Goal: Task Accomplishment & Management: Manage account settings

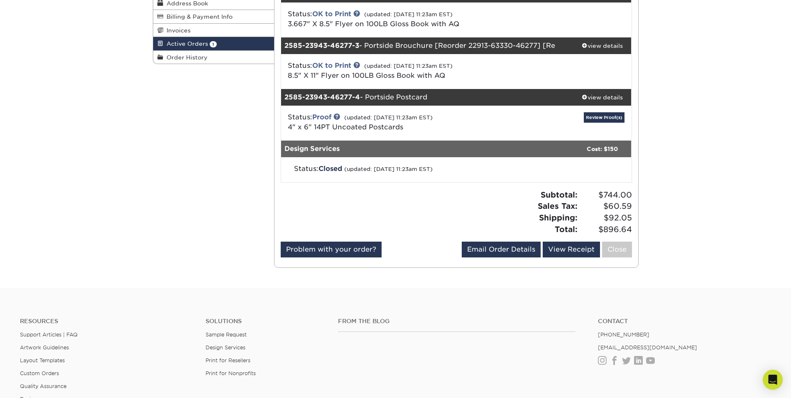
scroll to position [125, 0]
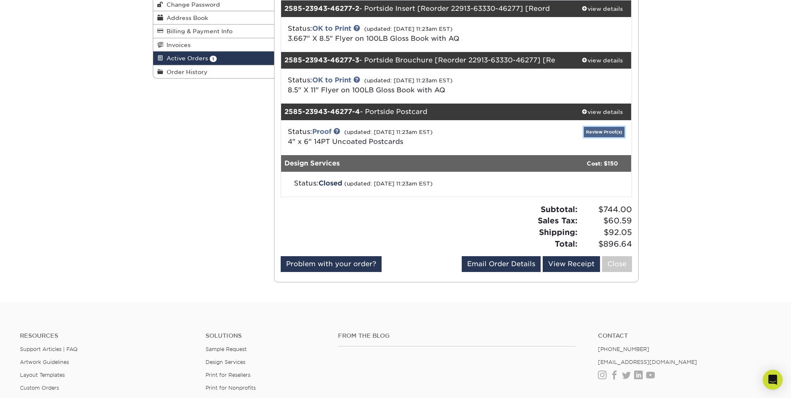
click at [606, 130] on link "Review Proof(s)" at bounding box center [604, 132] width 41 height 10
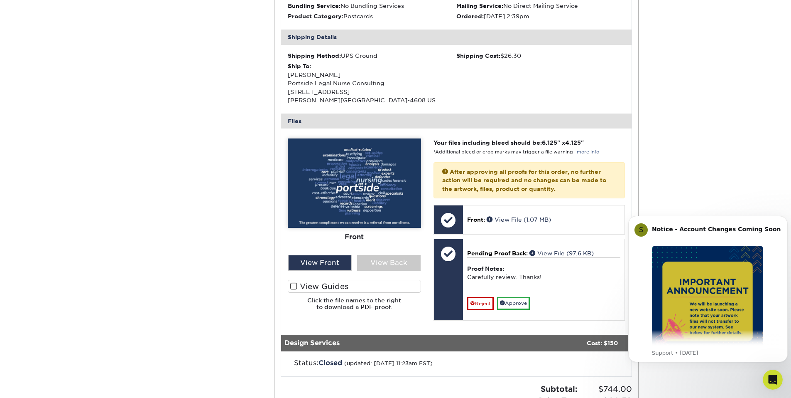
scroll to position [415, 0]
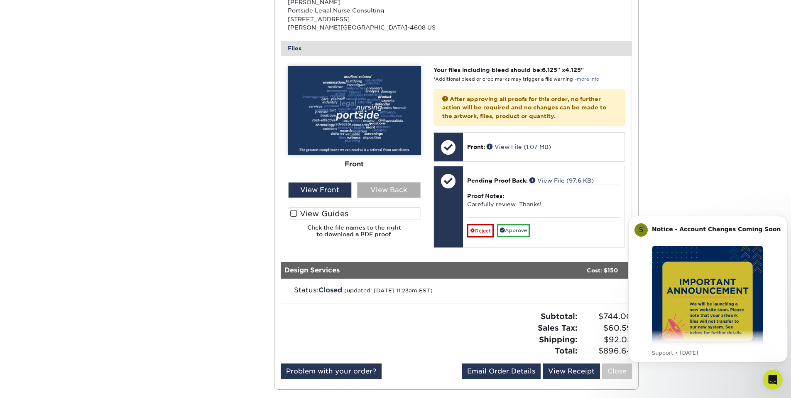
click at [393, 187] on div "View Back" at bounding box center [389, 190] width 64 height 16
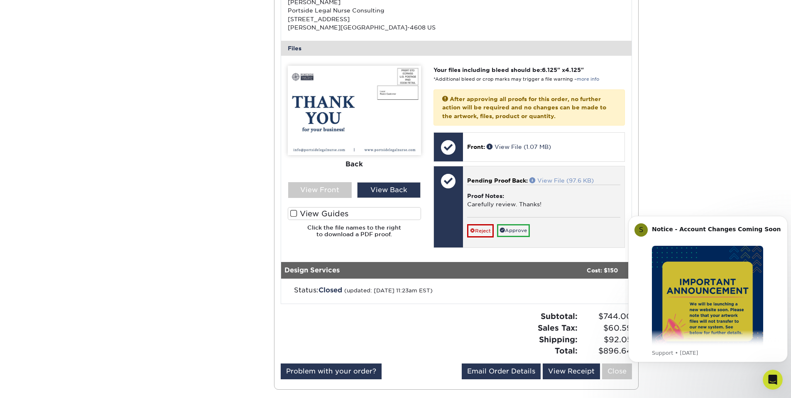
click at [549, 179] on link "View File (97.6 KB)" at bounding box center [562, 180] width 64 height 7
click at [512, 228] on link "Approve" at bounding box center [513, 230] width 33 height 13
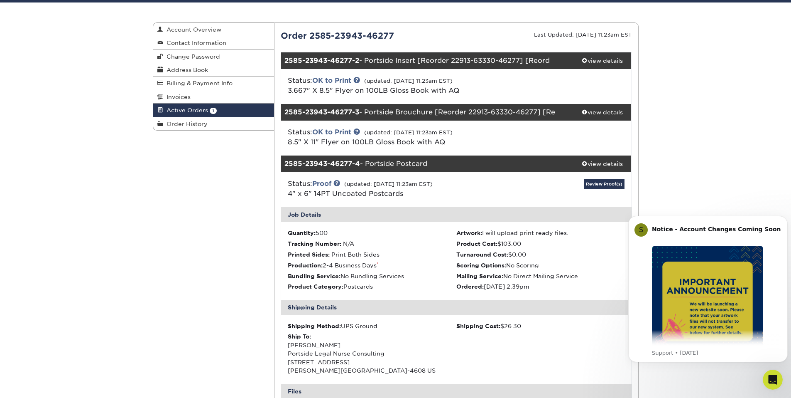
scroll to position [0, 0]
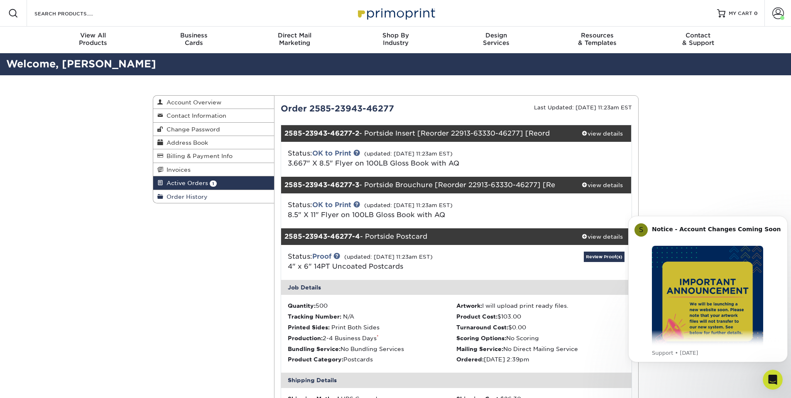
click at [177, 194] on span "Order History" at bounding box center [185, 196] width 44 height 7
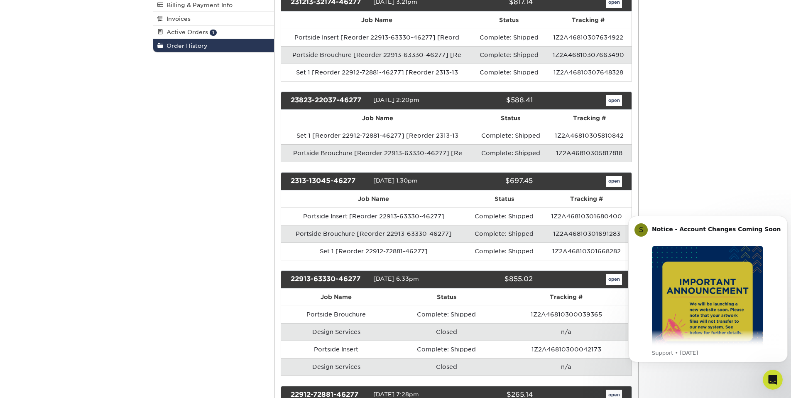
scroll to position [166, 0]
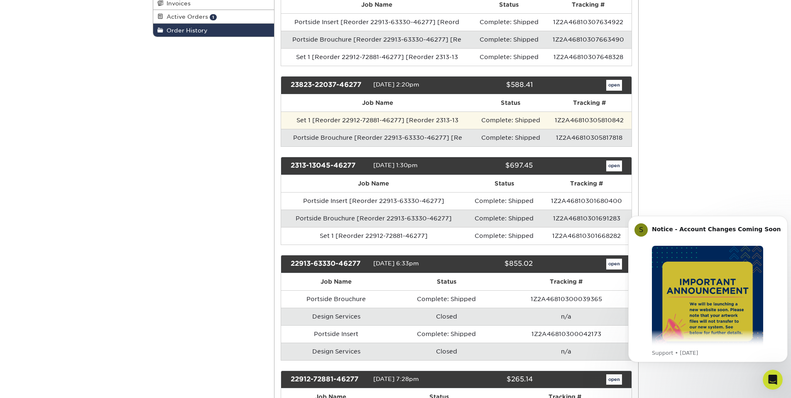
click at [378, 119] on td "Set 1 [Reorder 22912-72881-46277] [Reorder 2313-13" at bounding box center [377, 119] width 193 height 17
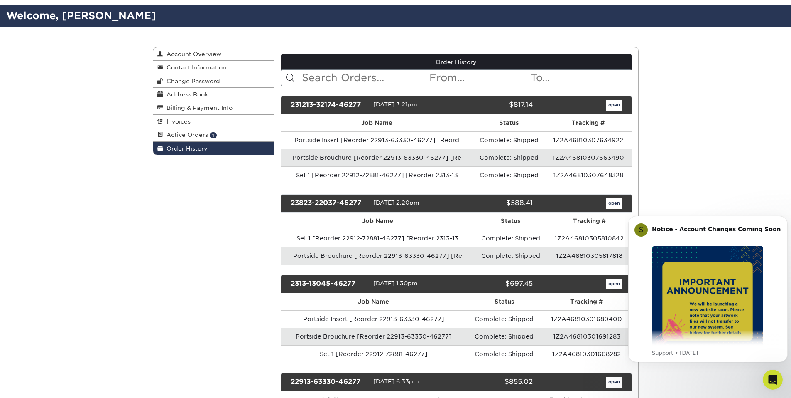
scroll to position [0, 0]
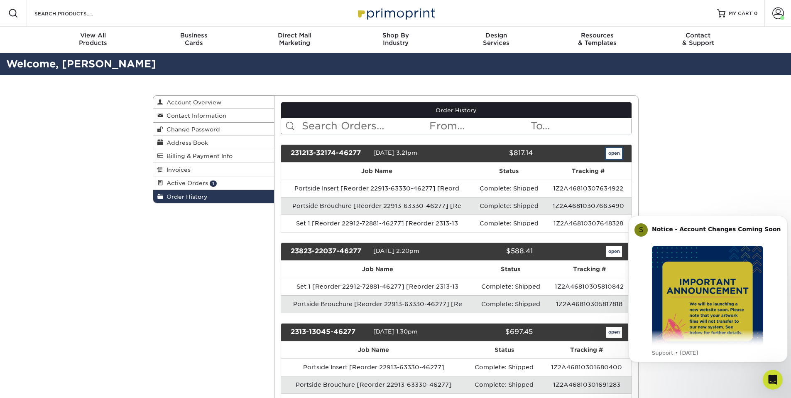
click at [614, 152] on link "open" at bounding box center [615, 153] width 16 height 11
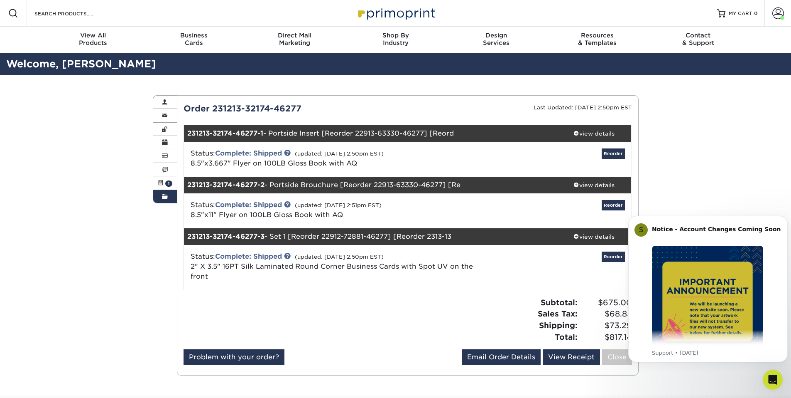
click at [232, 237] on strong "231213-32174-46277-3" at bounding box center [225, 236] width 77 height 8
click at [585, 236] on div "view details" at bounding box center [594, 236] width 75 height 8
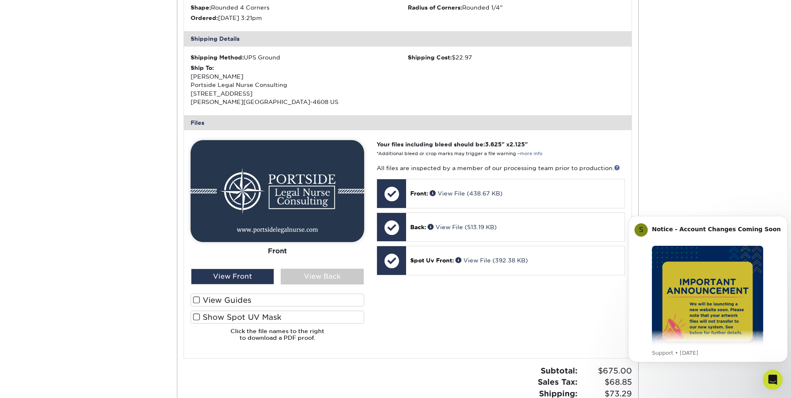
scroll to position [374, 0]
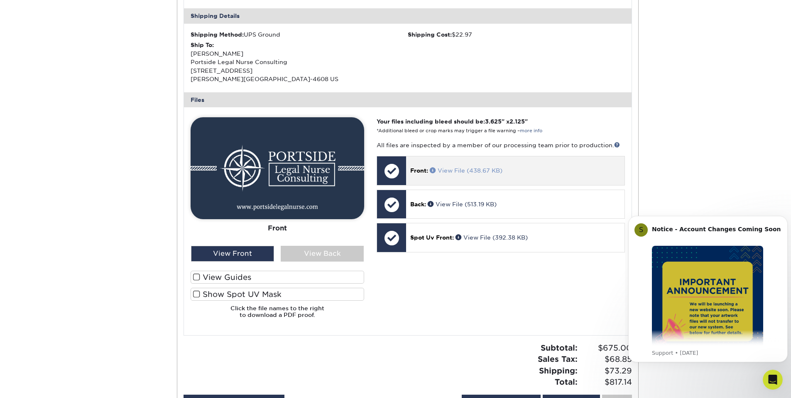
click at [465, 169] on link "View File (438.67 KB)" at bounding box center [466, 170] width 73 height 7
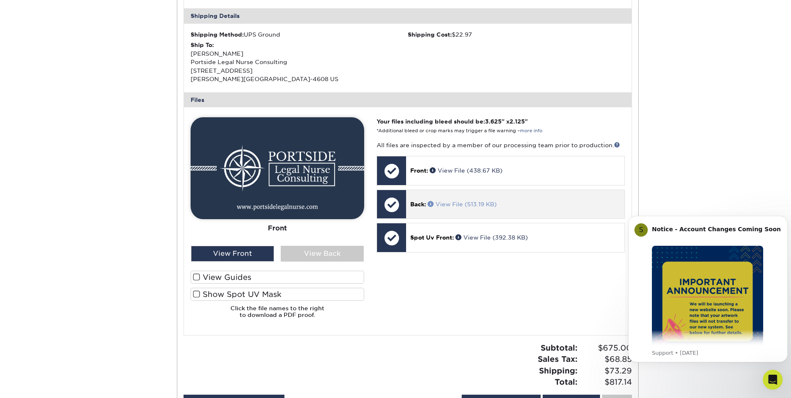
click at [453, 201] on link "View File (513.19 KB)" at bounding box center [462, 204] width 69 height 7
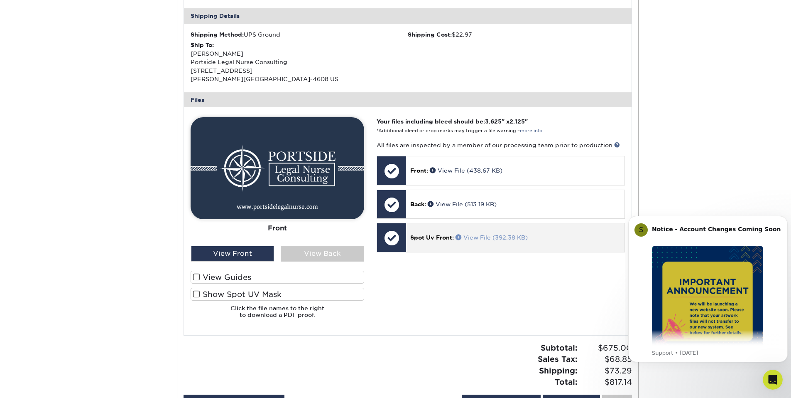
click at [478, 234] on link "View File (392.38 KB)" at bounding box center [492, 237] width 72 height 7
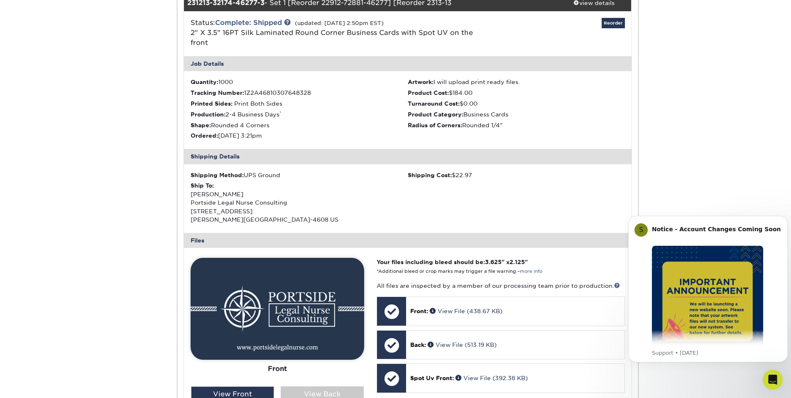
scroll to position [208, 0]
